Goal: Task Accomplishment & Management: Complete application form

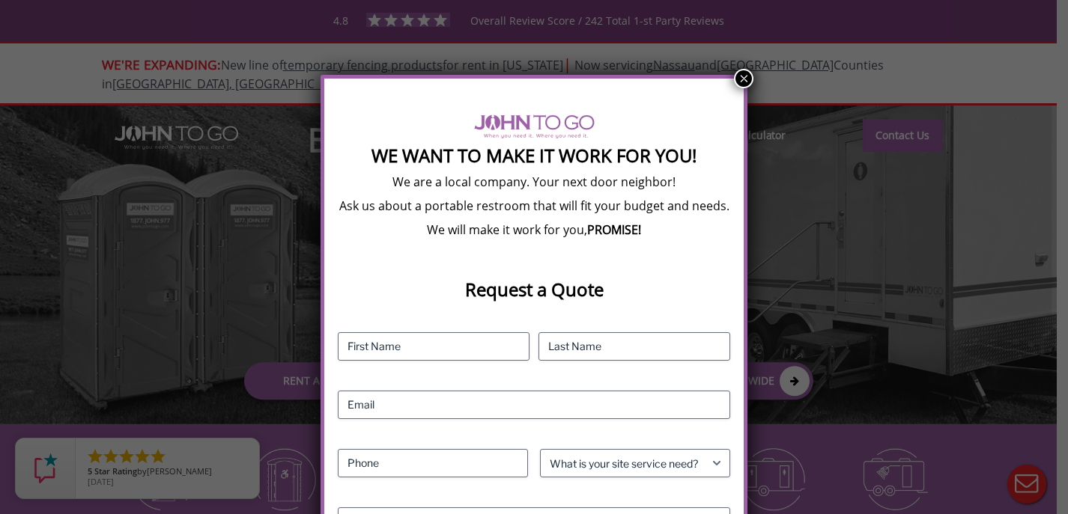
click at [744, 71] on button "×" at bounding box center [743, 78] width 19 height 19
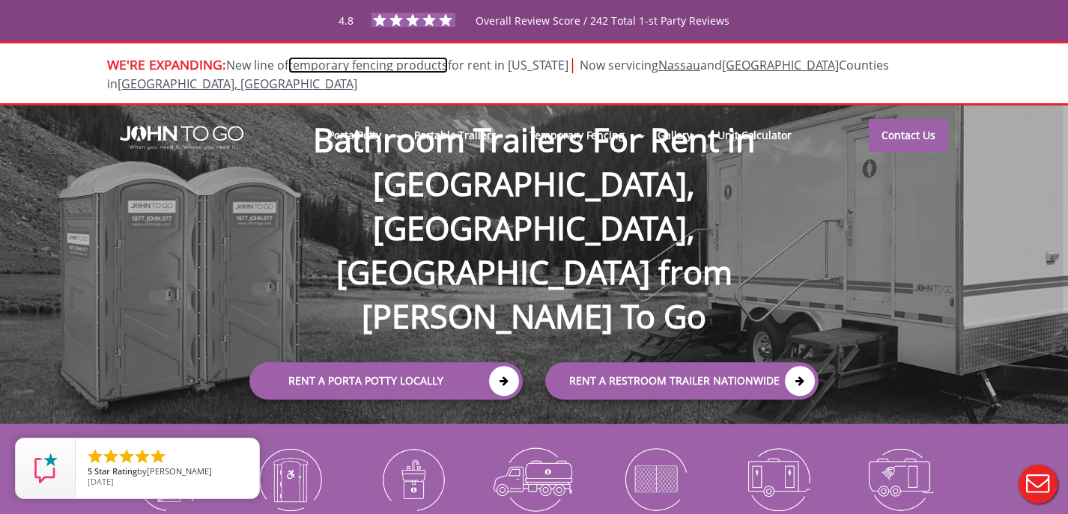
click at [366, 67] on link "temporary fencing products" at bounding box center [368, 65] width 160 height 16
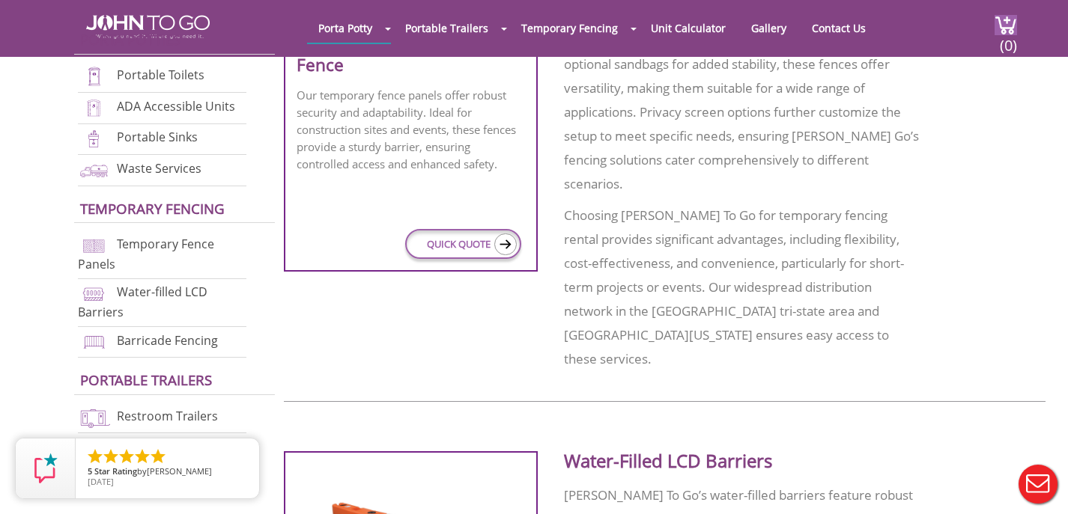
scroll to position [818, 0]
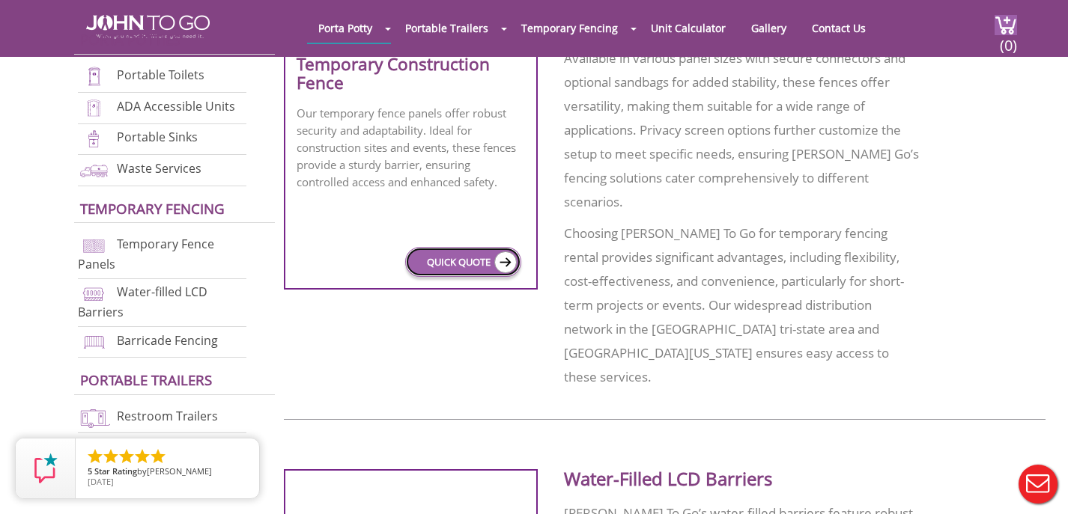
click at [460, 263] on link "QUICK QUOTE" at bounding box center [463, 262] width 116 height 30
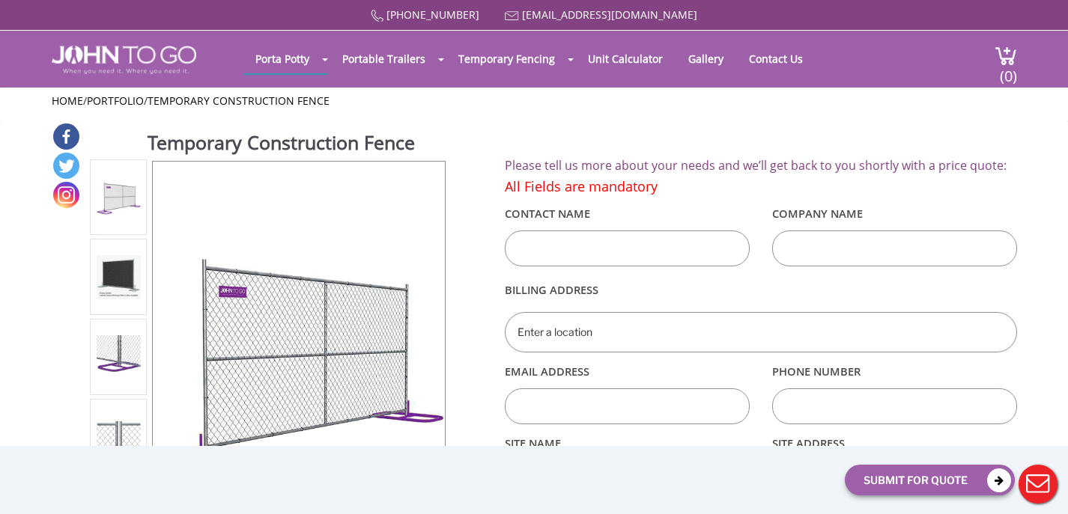
click at [572, 258] on input "text" at bounding box center [627, 249] width 245 height 36
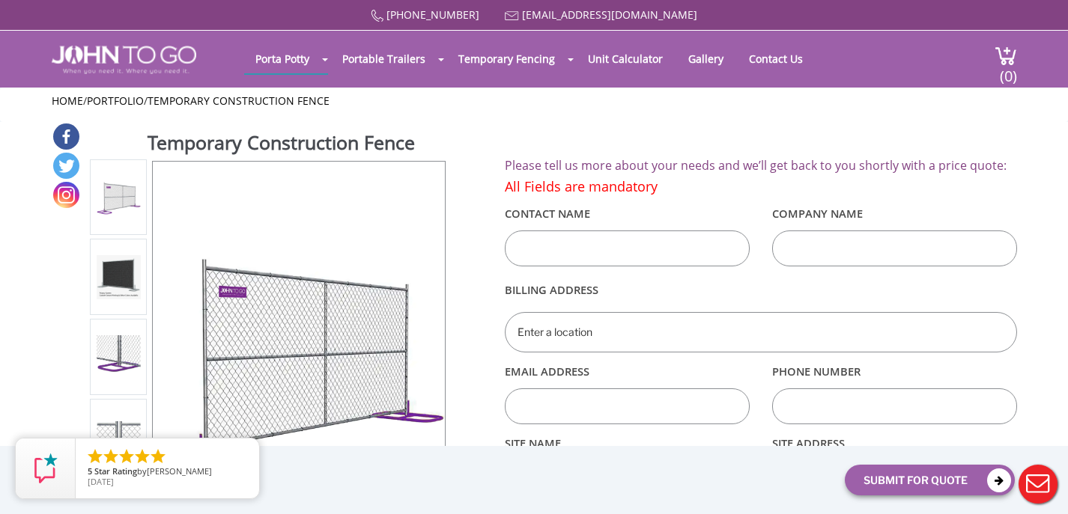
type input "Augustus Eleftherio"
type input "2121 Biscayne Blvd #1902"
type input "augustuseleftherio@gmail.com"
type input "4012071210"
click at [802, 251] on input "text" at bounding box center [894, 249] width 245 height 36
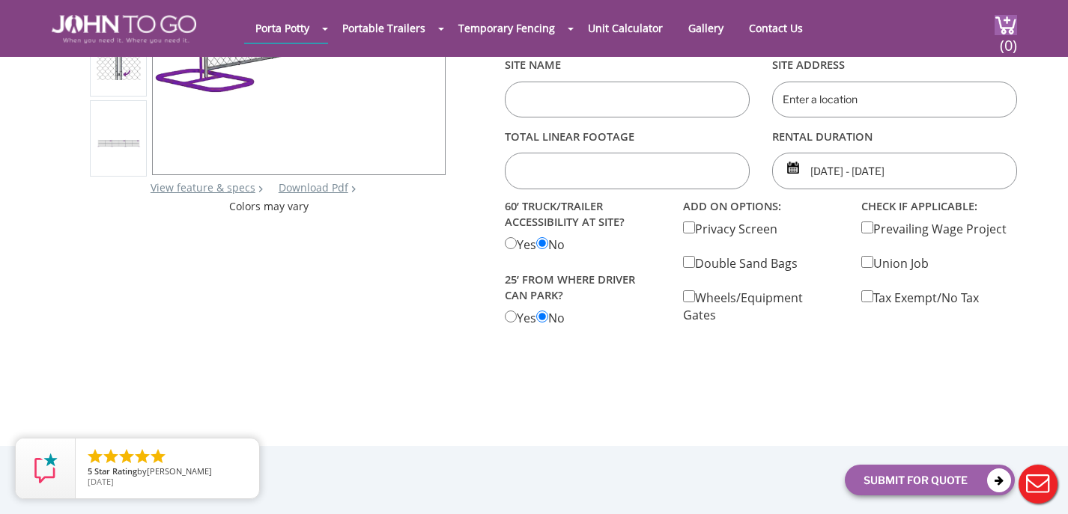
scroll to position [321, 0]
type input "Dune Development Group"
click at [683, 222] on input "checkbox" at bounding box center [689, 228] width 12 height 12
checkbox input "true"
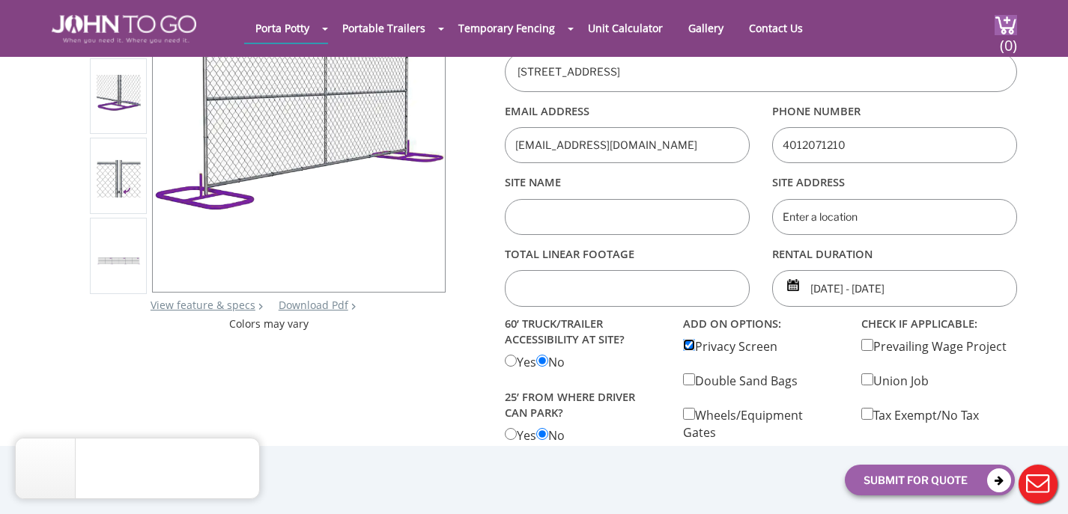
scroll to position [204, 0]
click at [607, 285] on input "text" at bounding box center [627, 289] width 245 height 36
type input "175"
click at [594, 218] on input "text" at bounding box center [627, 218] width 245 height 36
type input "5225 NE 5 Ave"
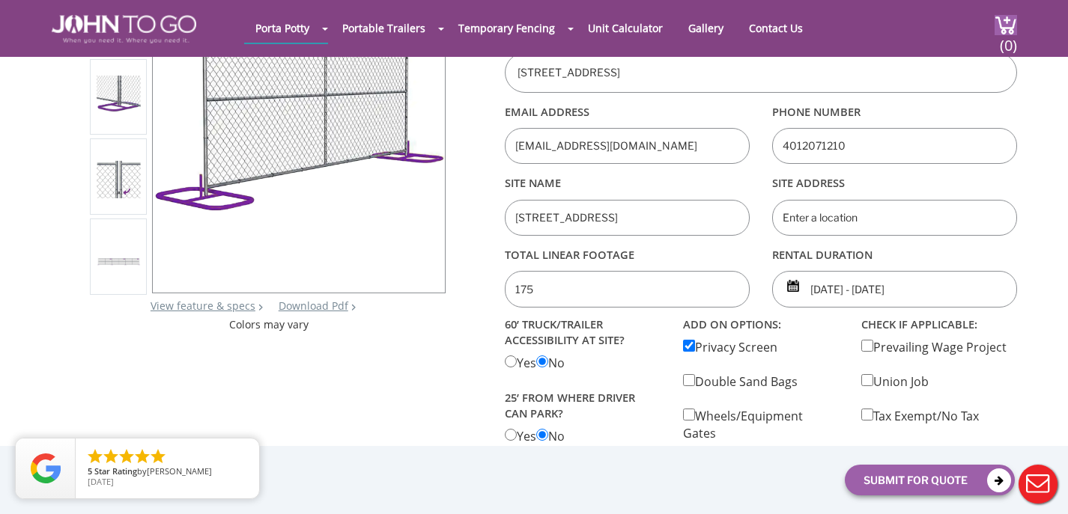
click at [850, 213] on input "text" at bounding box center [894, 218] width 245 height 36
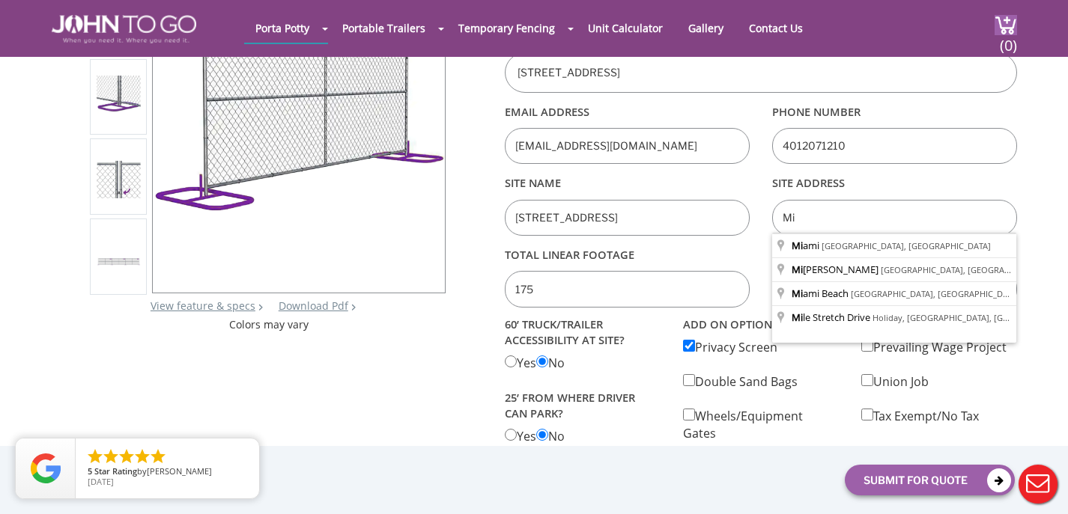
type input "M"
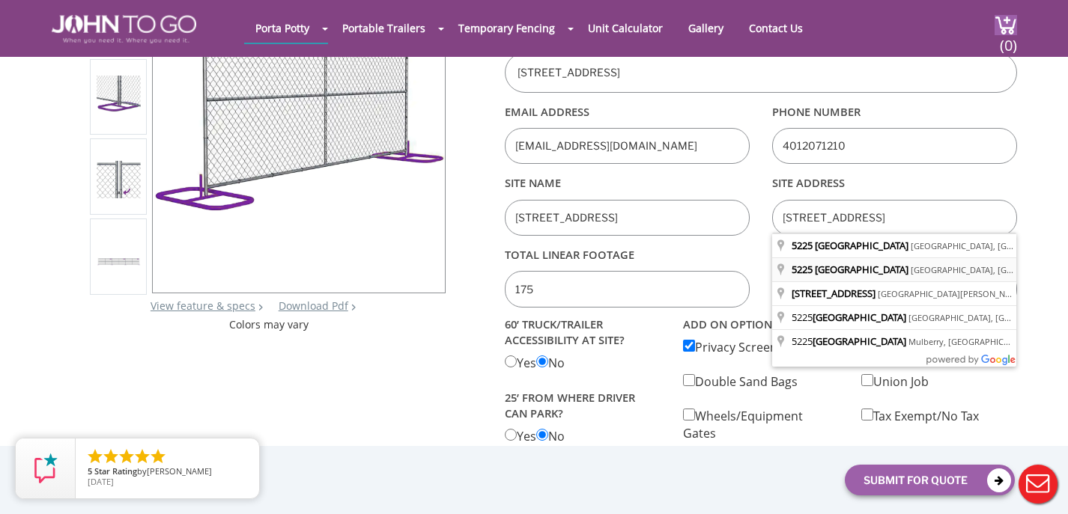
type input "5225 Northeast 5th Avenue, Miami, FL, USA"
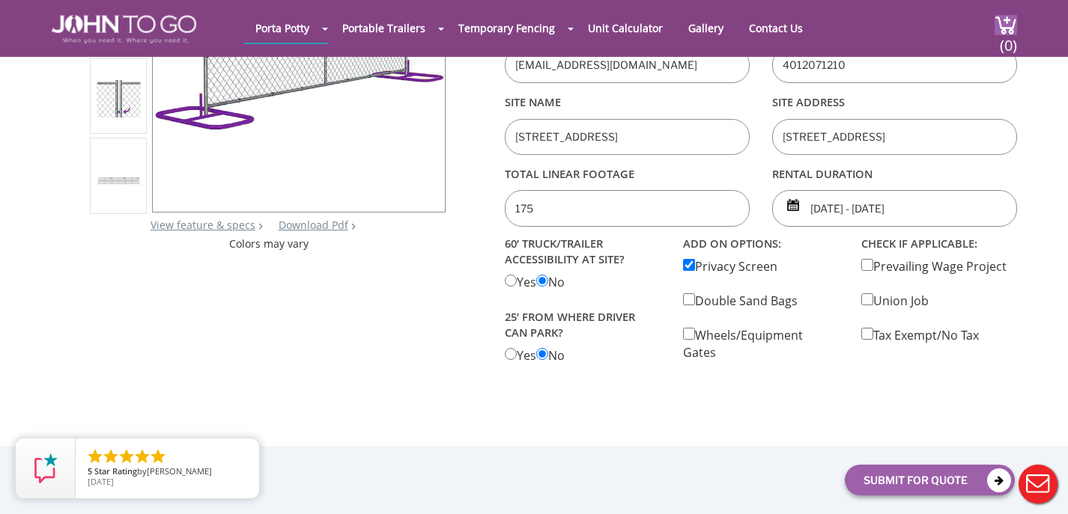
scroll to position [299, 0]
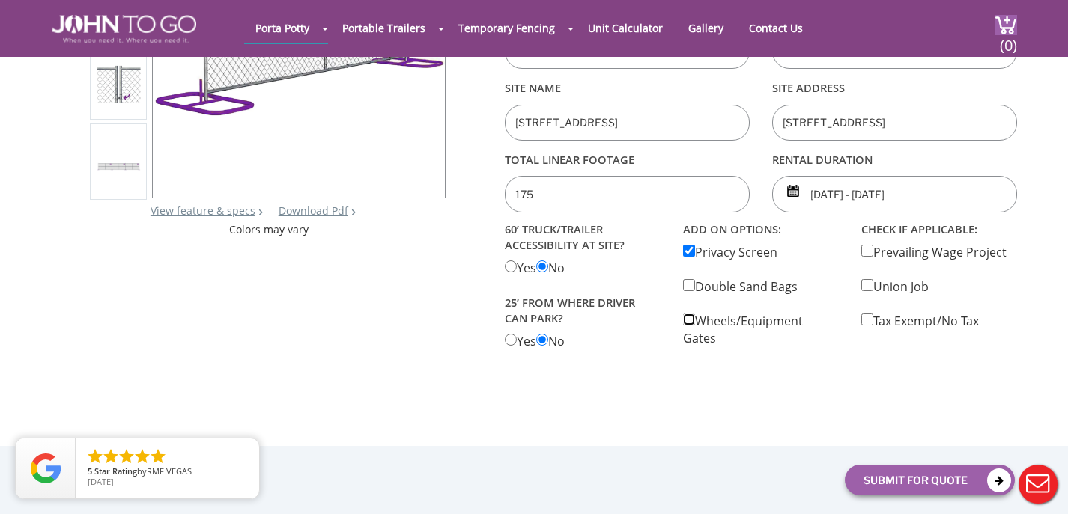
click at [687, 319] on input "checkbox" at bounding box center [689, 320] width 12 height 12
checkbox input "true"
click at [516, 337] on park "radio" at bounding box center [511, 340] width 12 height 12
radio park "true"
click at [548, 338] on park "radio" at bounding box center [542, 340] width 12 height 12
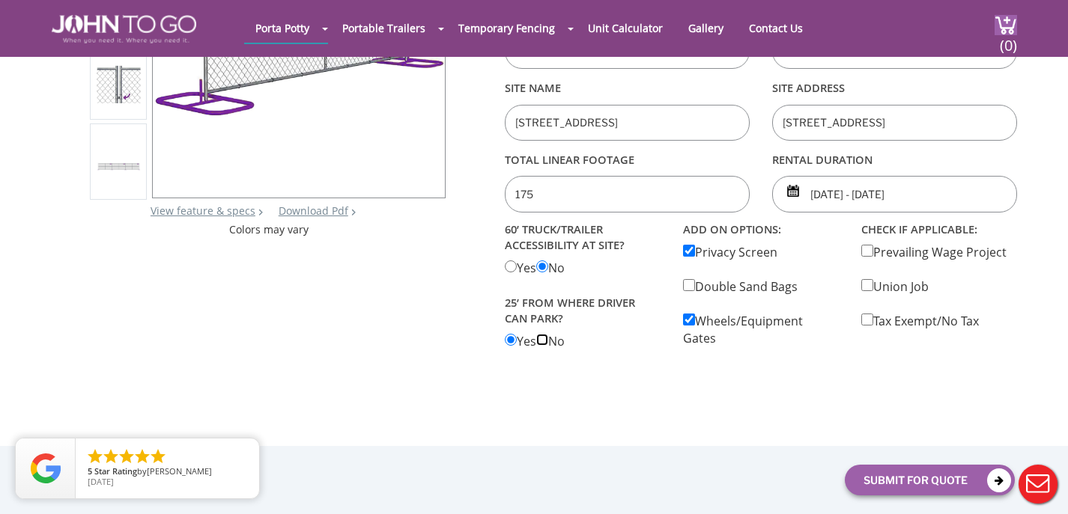
radio park "true"
click at [689, 251] on input "checkbox" at bounding box center [689, 251] width 12 height 12
checkbox input "false"
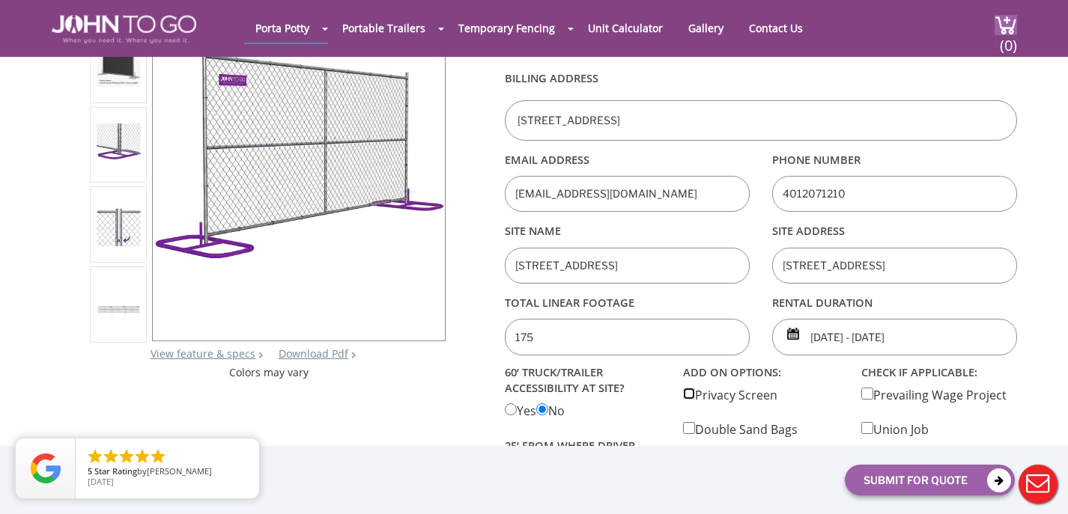
scroll to position [141, 0]
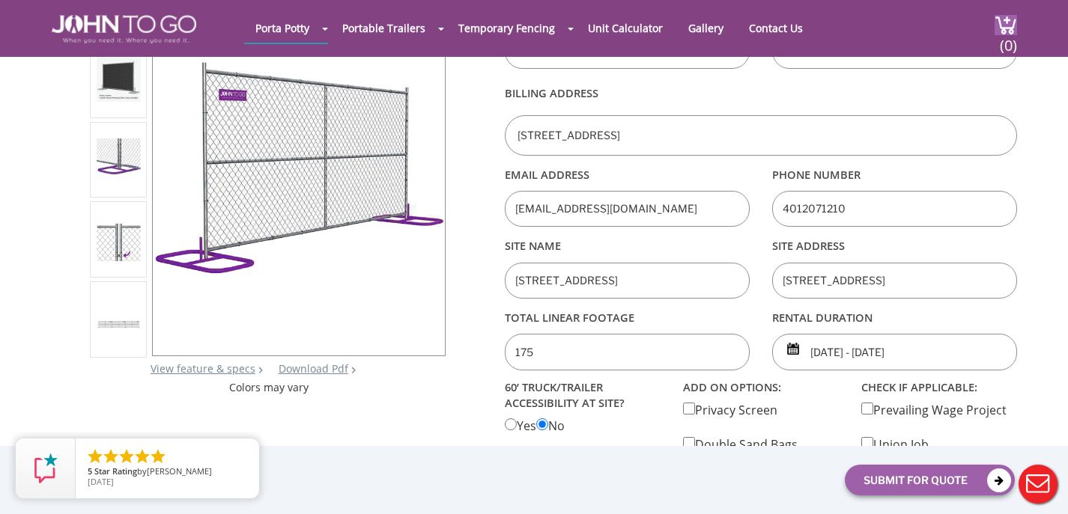
click at [854, 350] on input "09/23/2025 - 09/23/2025" at bounding box center [894, 352] width 245 height 36
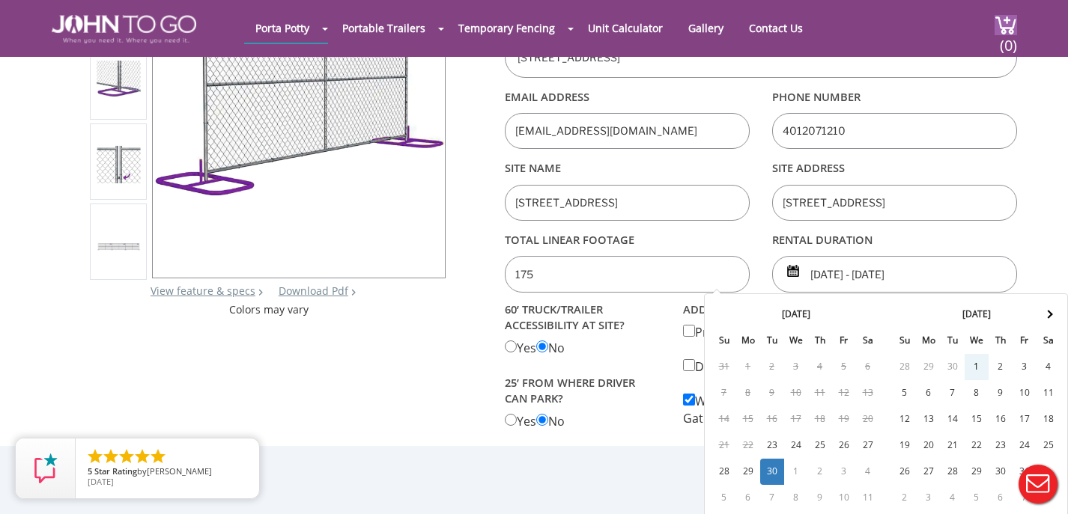
scroll to position [221, 0]
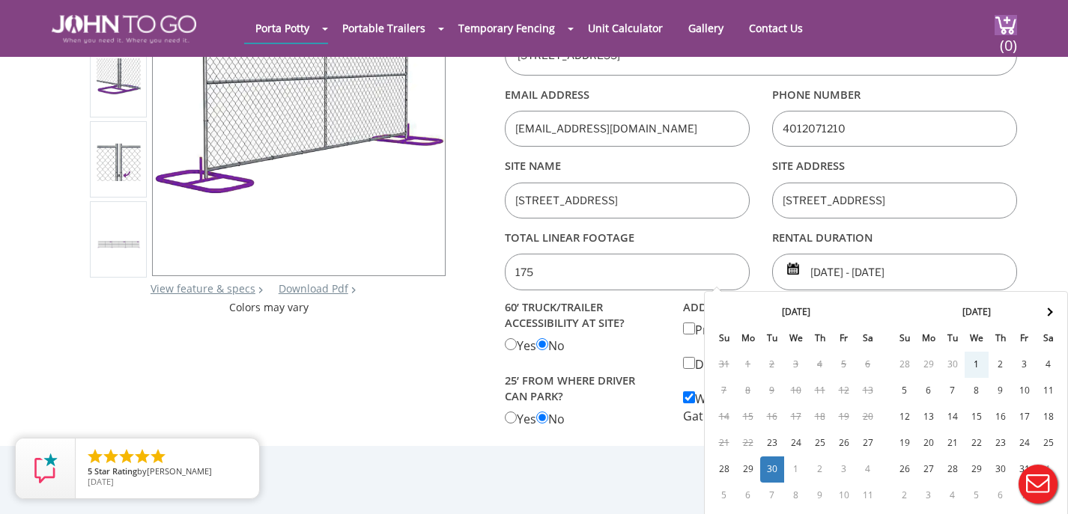
click at [642, 371] on label "25’ from where driver can park?" at bounding box center [583, 388] width 156 height 37
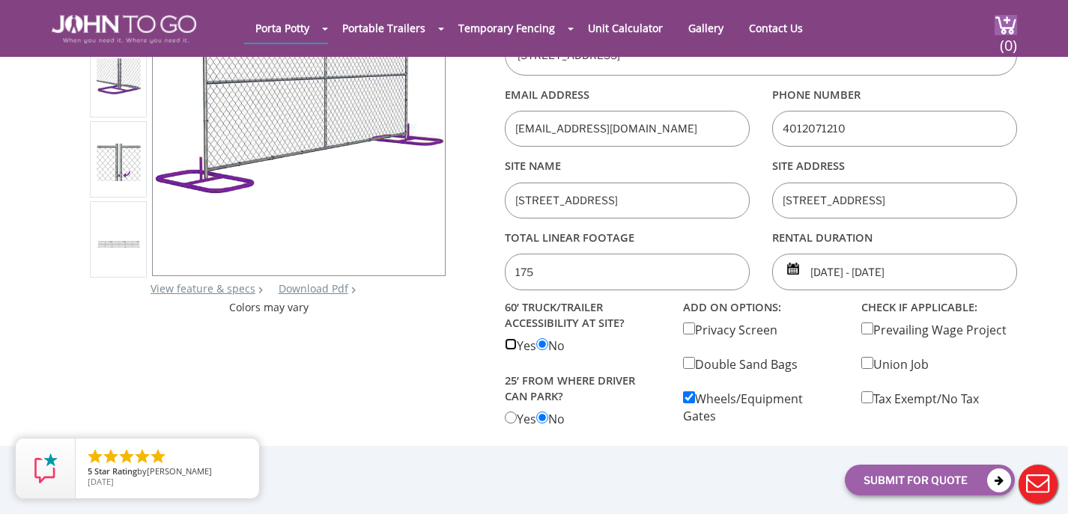
click at [514, 342] on Accessiblity "radio" at bounding box center [511, 344] width 12 height 12
radio Accessiblity "true"
click at [506, 419] on park "radio" at bounding box center [511, 418] width 12 height 12
radio park "true"
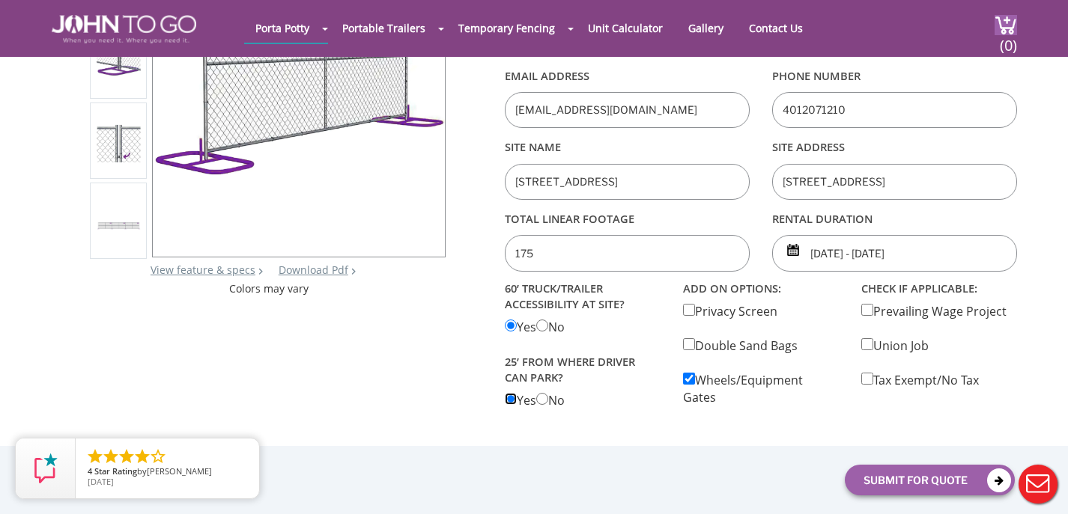
scroll to position [236, 0]
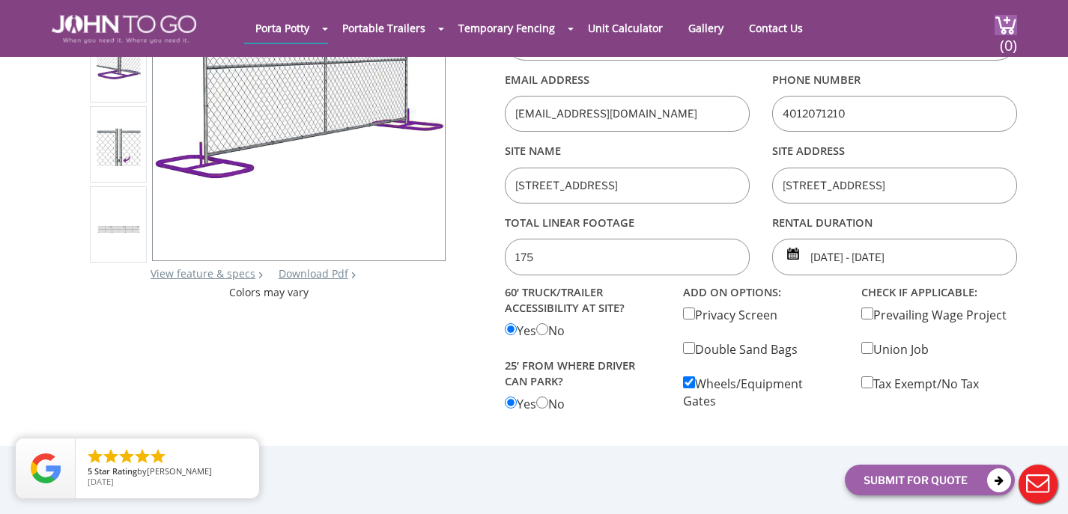
click at [842, 267] on input "09/23/2025 - 09/23/2025" at bounding box center [894, 257] width 245 height 36
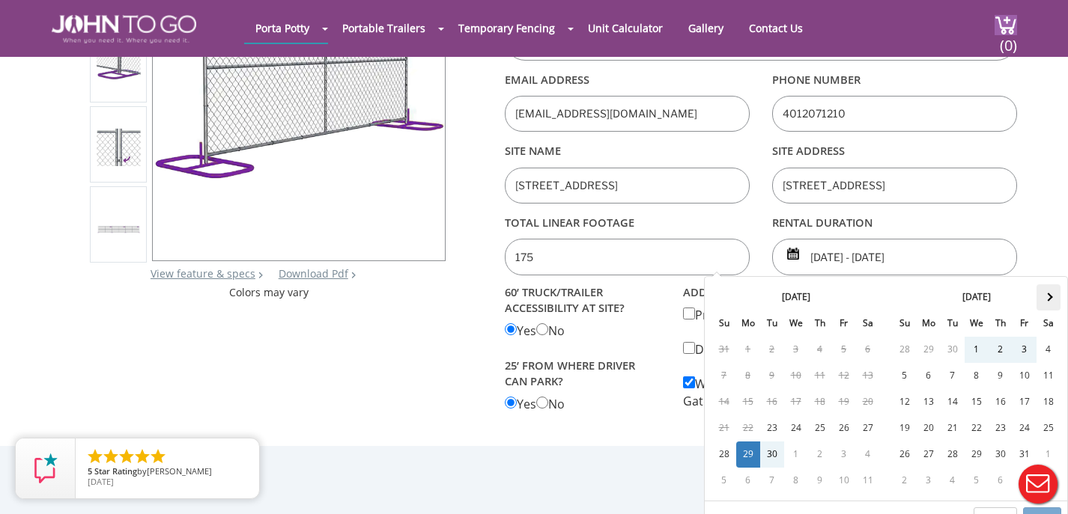
click at [1054, 292] on th at bounding box center [1048, 298] width 24 height 26
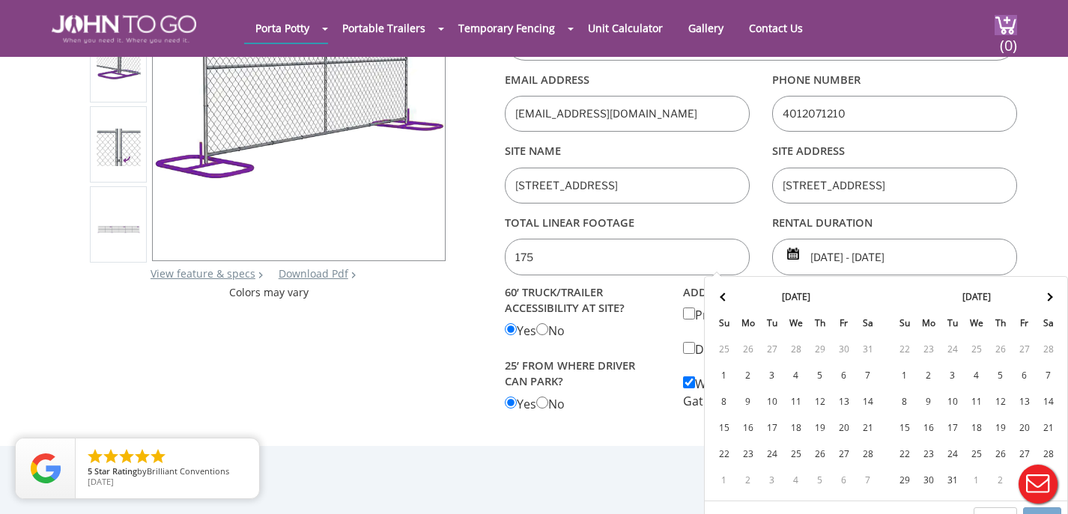
click at [1054, 292] on th at bounding box center [1048, 298] width 24 height 26
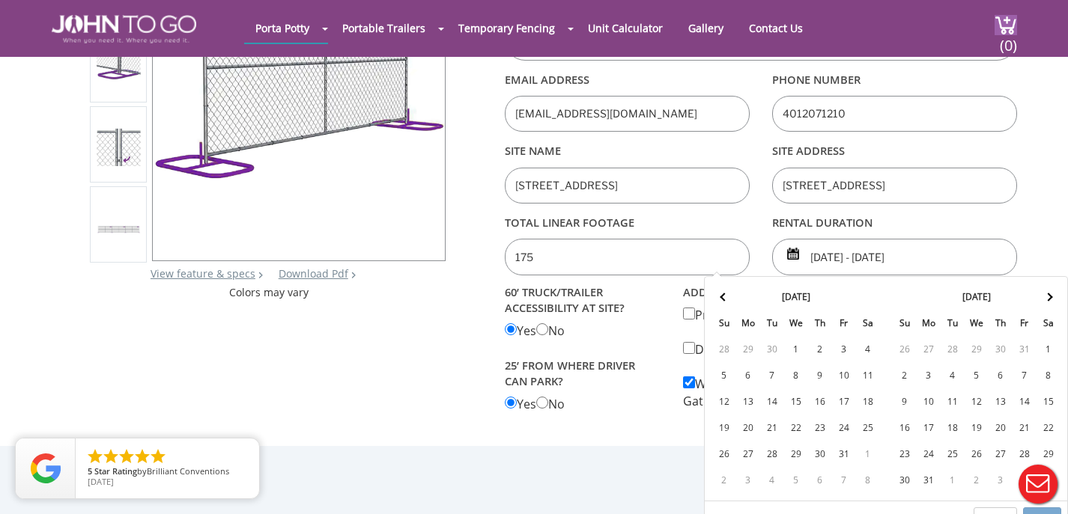
click at [1054, 292] on th at bounding box center [1048, 298] width 24 height 26
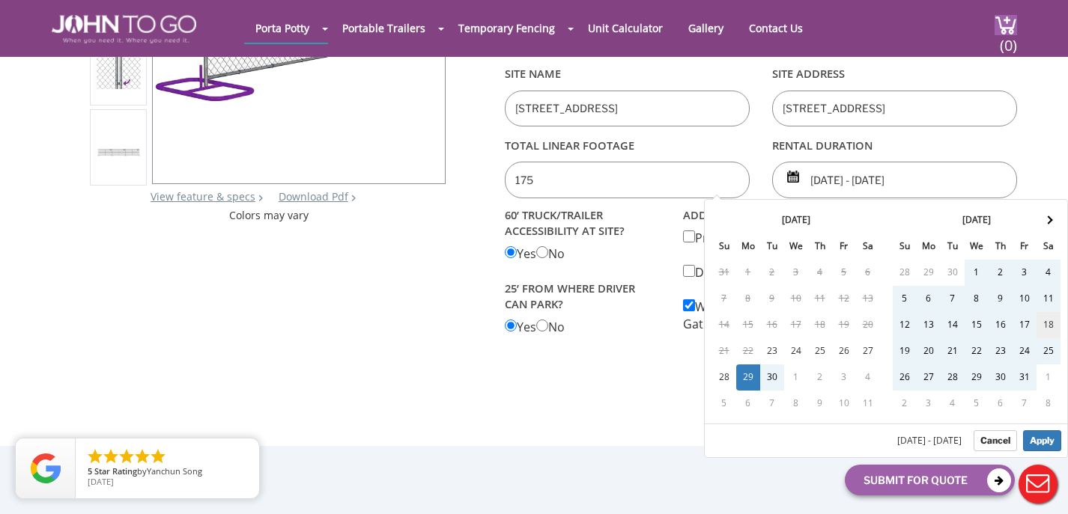
scroll to position [315, 0]
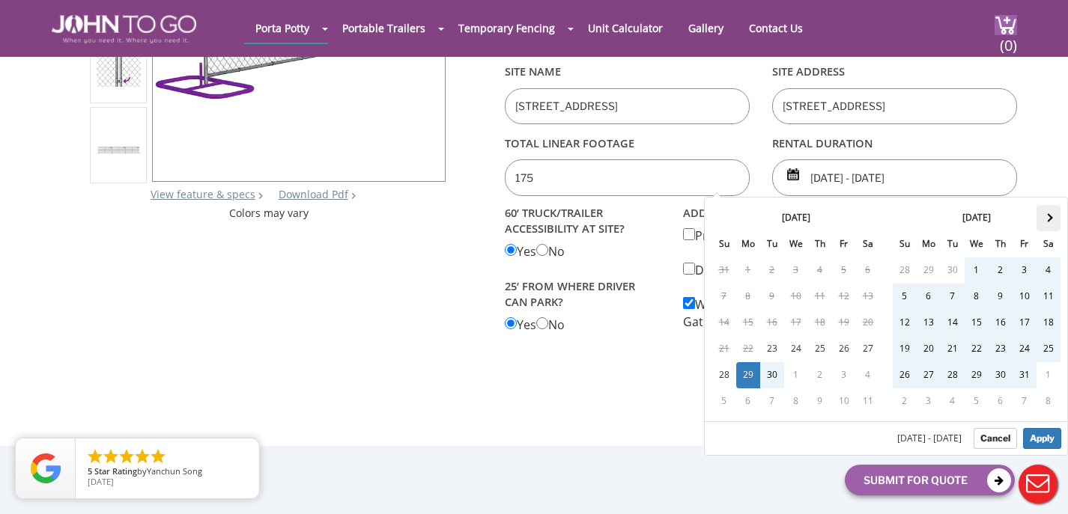
click at [1053, 222] on th at bounding box center [1048, 218] width 24 height 26
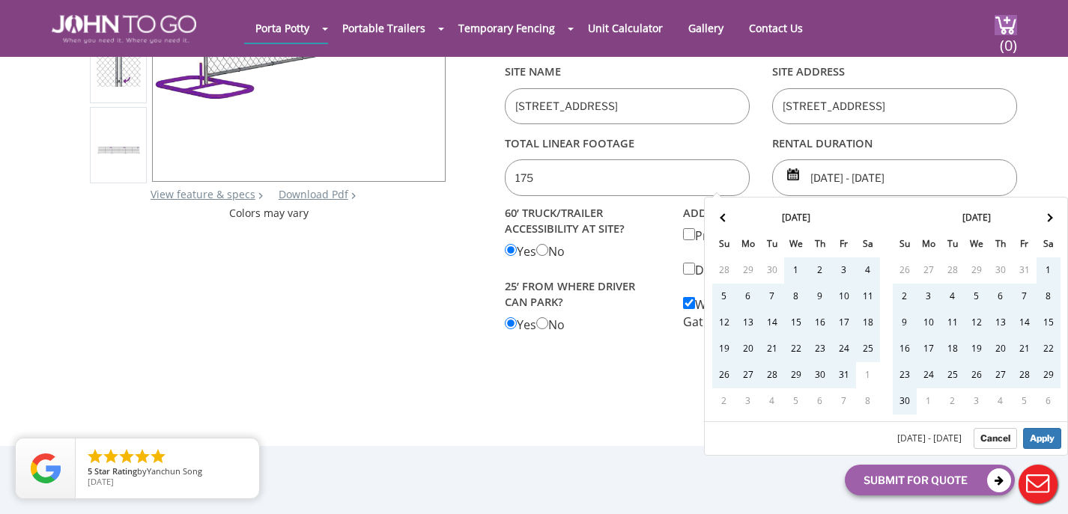
click at [1053, 222] on th at bounding box center [1048, 218] width 24 height 26
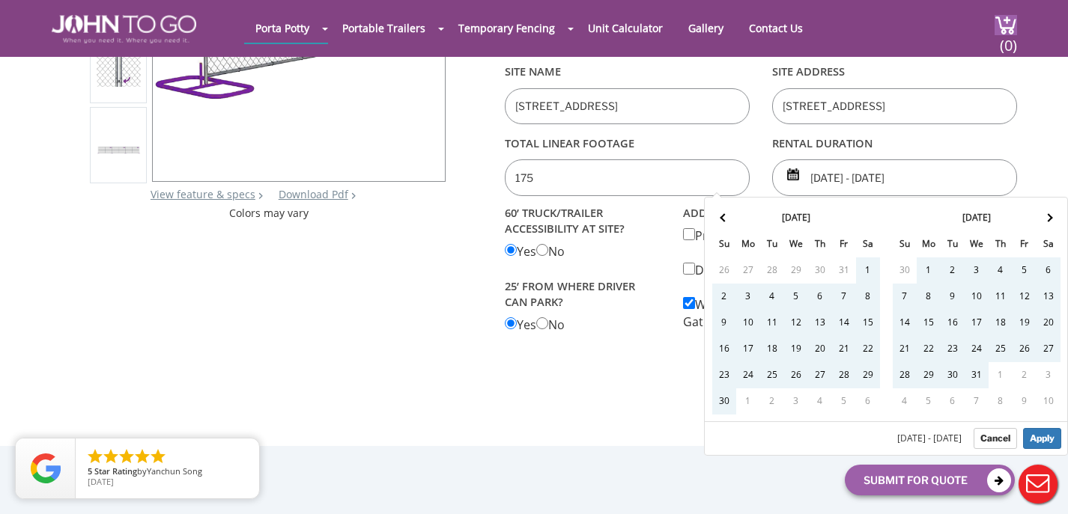
click at [1053, 222] on th at bounding box center [1048, 218] width 24 height 26
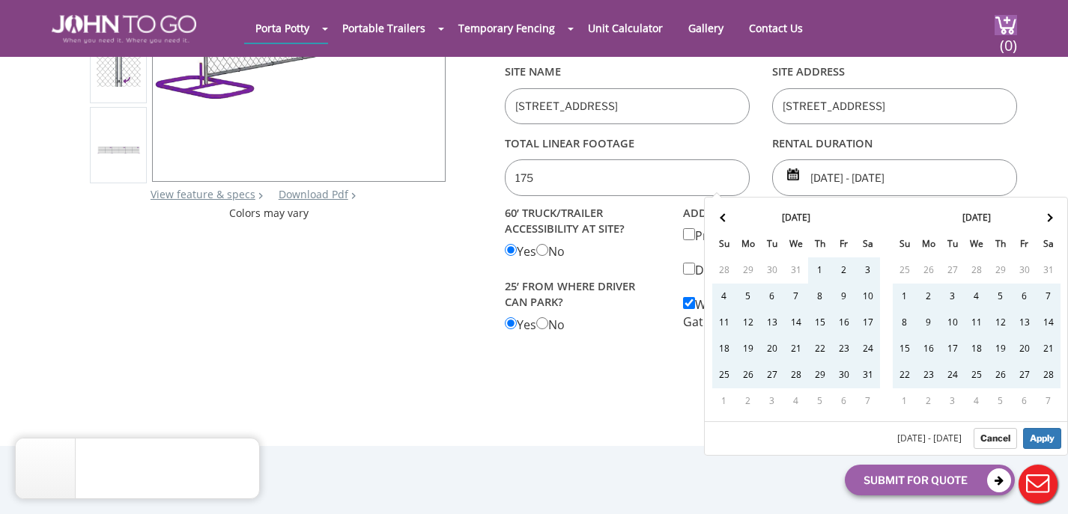
click at [1053, 222] on th at bounding box center [1048, 218] width 24 height 26
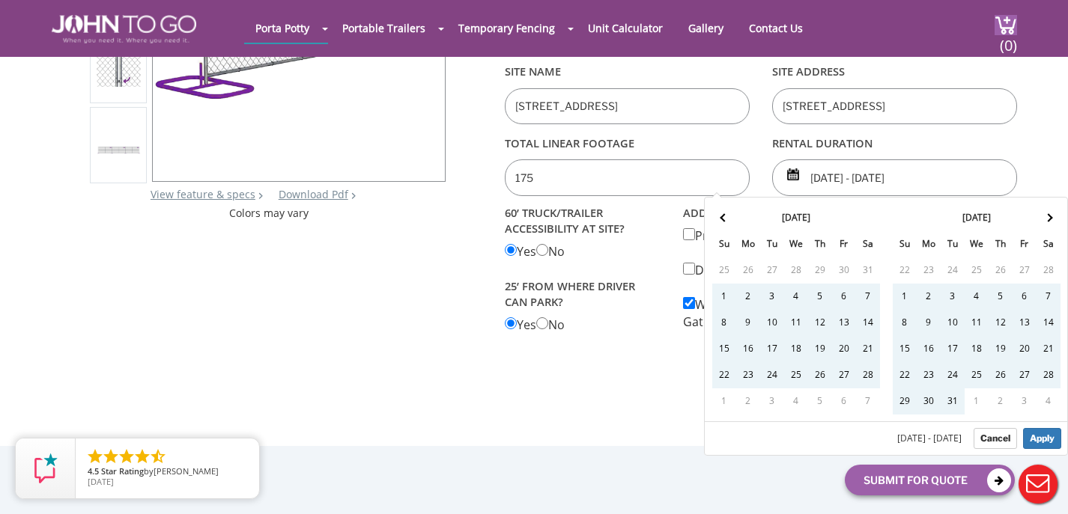
click at [1053, 222] on th at bounding box center [1048, 218] width 24 height 26
click at [943, 443] on span "09/29/2025 - 09/30/2026" at bounding box center [932, 438] width 70 height 9
click at [1047, 439] on button "Apply" at bounding box center [1042, 438] width 38 height 21
type input "09/29/2025 - 09/30/2026"
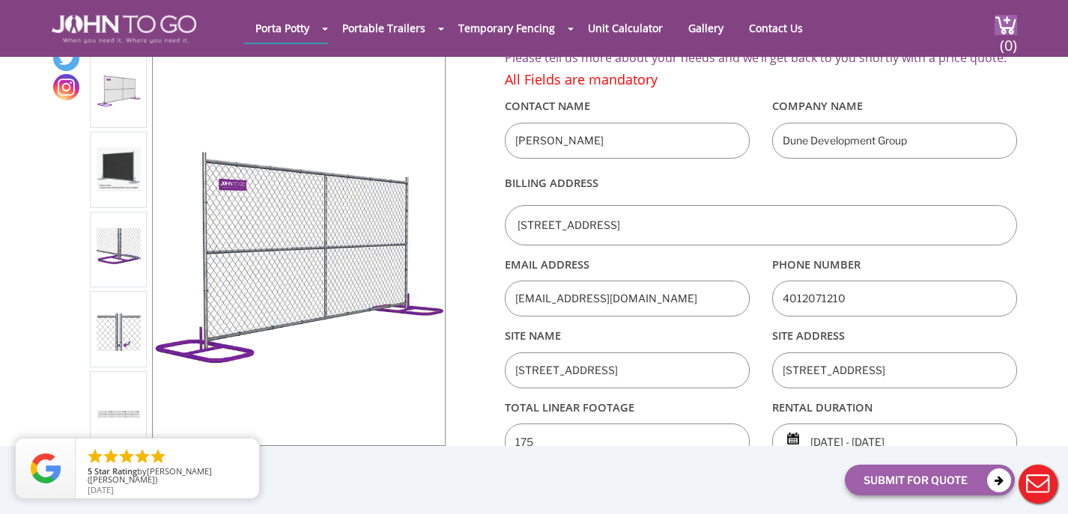
scroll to position [50, 0]
click at [630, 231] on input "2121 Biscayne Blvd #1902" at bounding box center [760, 226] width 511 height 40
type input "9825 NE 2ND AVE UNIT 530295"
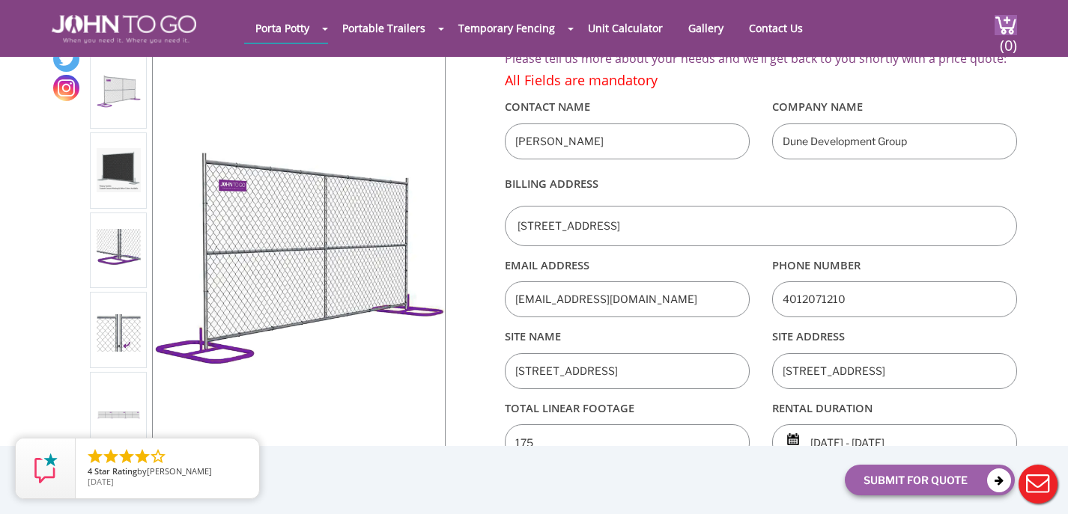
click at [571, 291] on input "augustuseleftherio@gmail.com" at bounding box center [627, 300] width 245 height 36
type input "gus@dunedevelopmentgroup.com"
click at [741, 171] on label "Billing Address" at bounding box center [760, 184] width 511 height 36
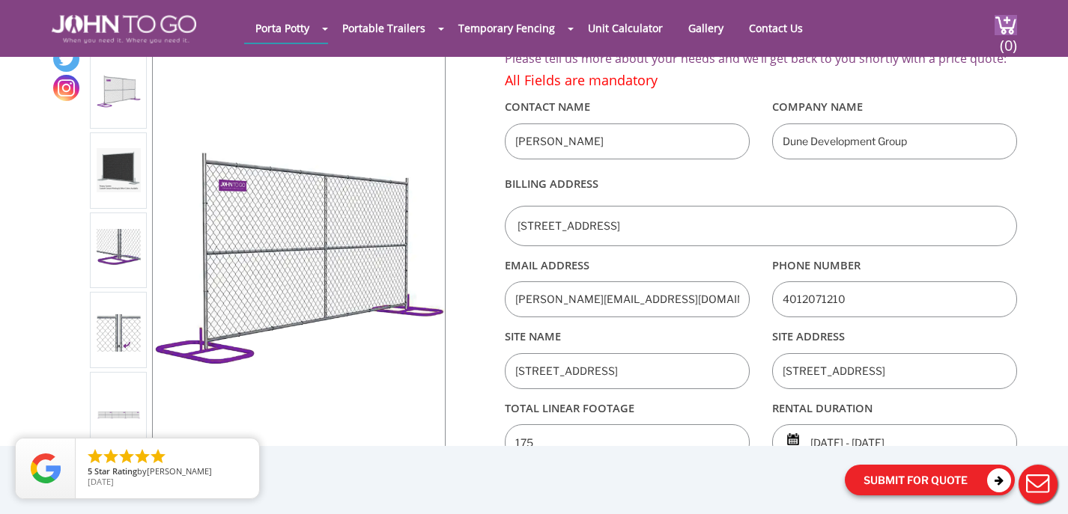
click at [910, 476] on button "Submit For Quote" at bounding box center [930, 480] width 170 height 31
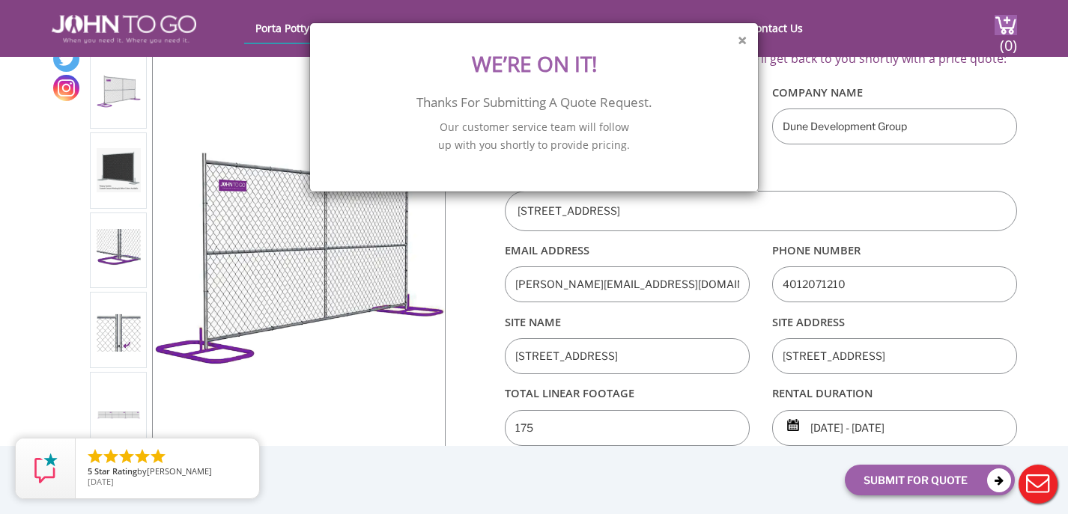
click at [743, 34] on button "×" at bounding box center [742, 41] width 9 height 16
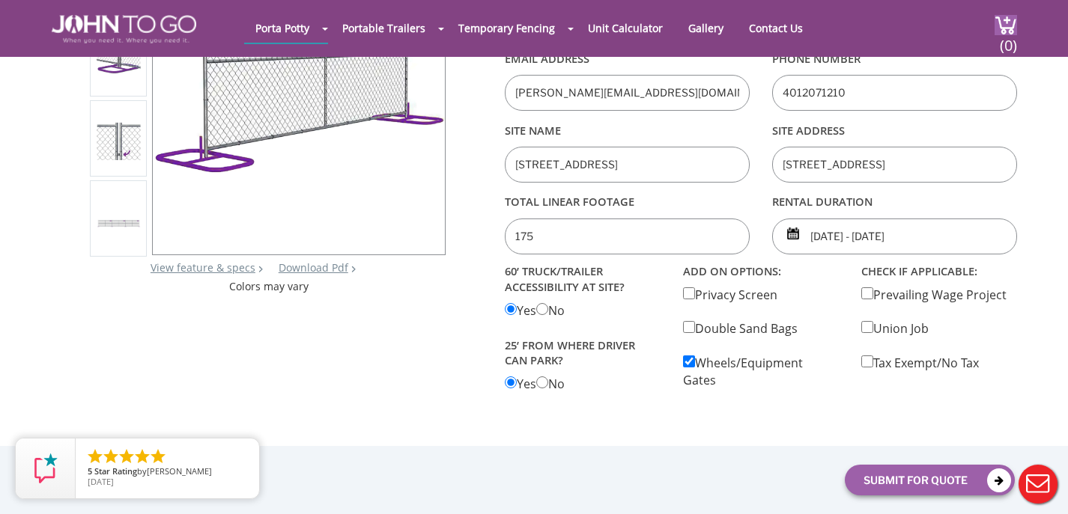
scroll to position [0, 0]
